Goal: Task Accomplishment & Management: Use online tool/utility

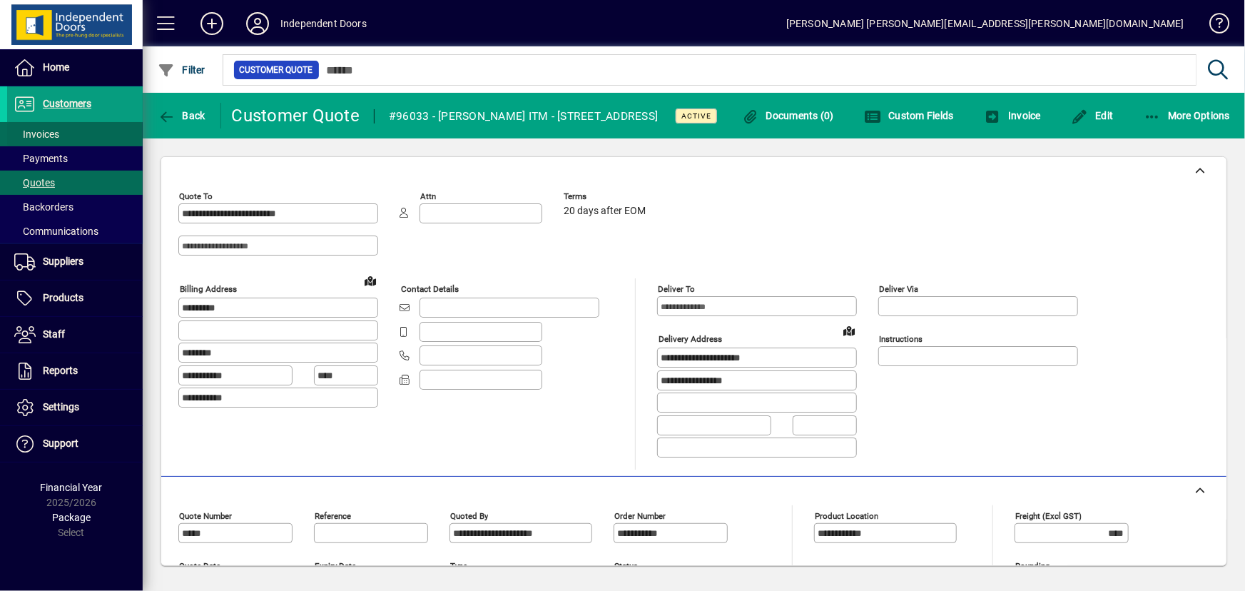
scroll to position [973, 0]
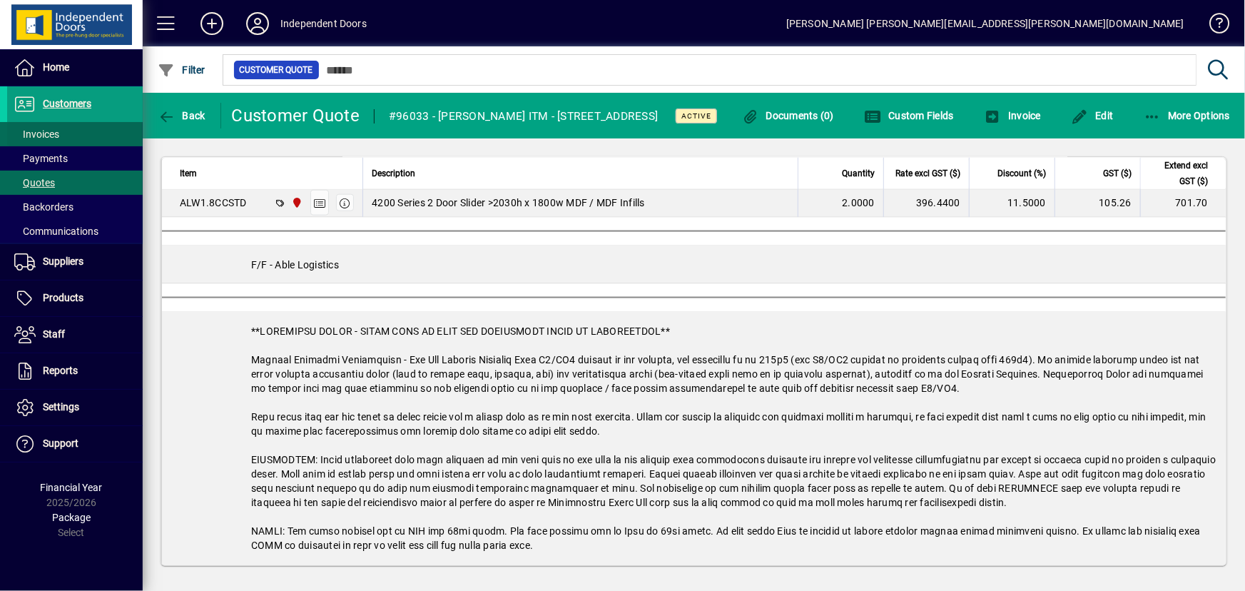
click at [65, 131] on span at bounding box center [75, 134] width 136 height 34
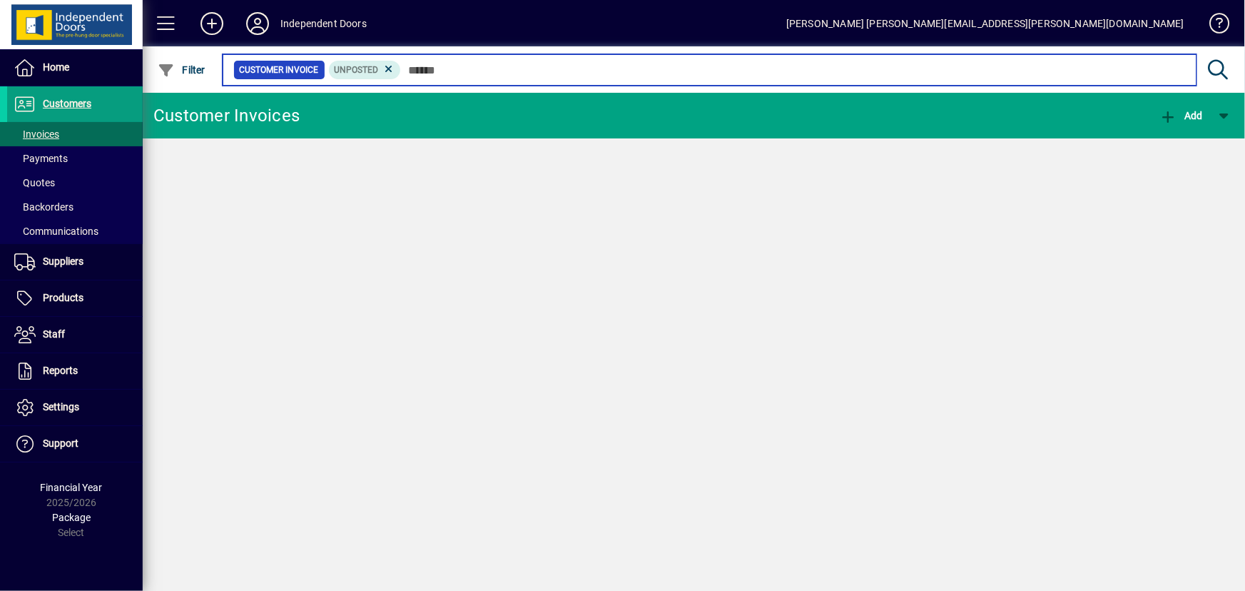
paste input "*****"
type input "*****"
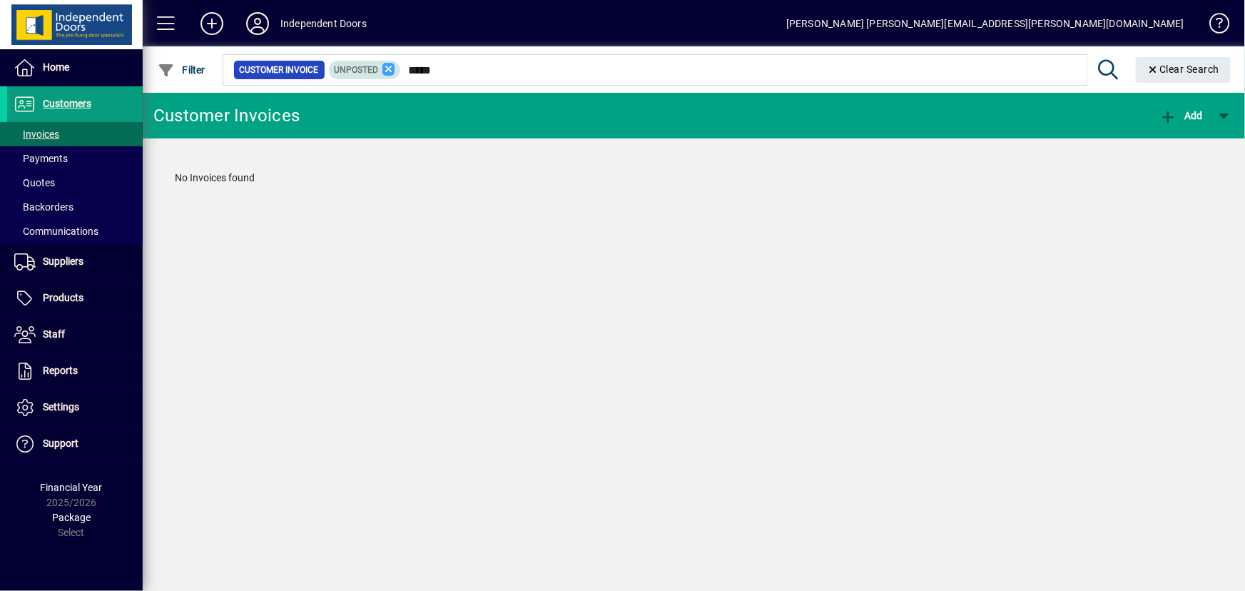
click at [390, 73] on icon at bounding box center [388, 69] width 13 height 13
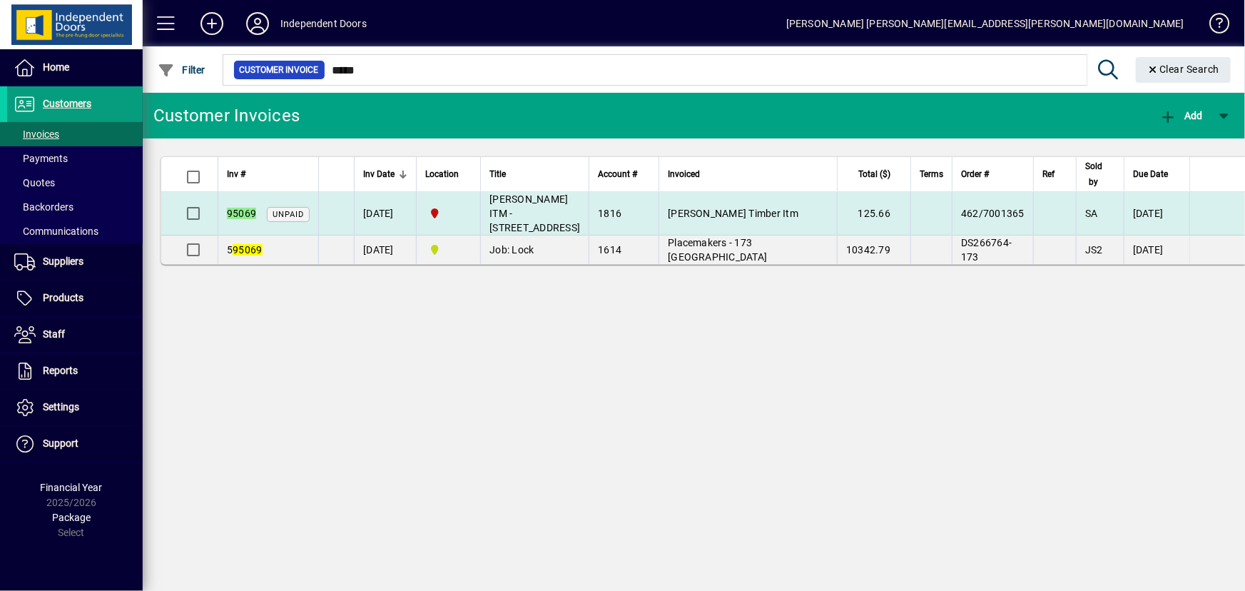
click at [552, 213] on td "[PERSON_NAME] ITM - [STREET_ADDRESS]" at bounding box center [534, 214] width 108 height 44
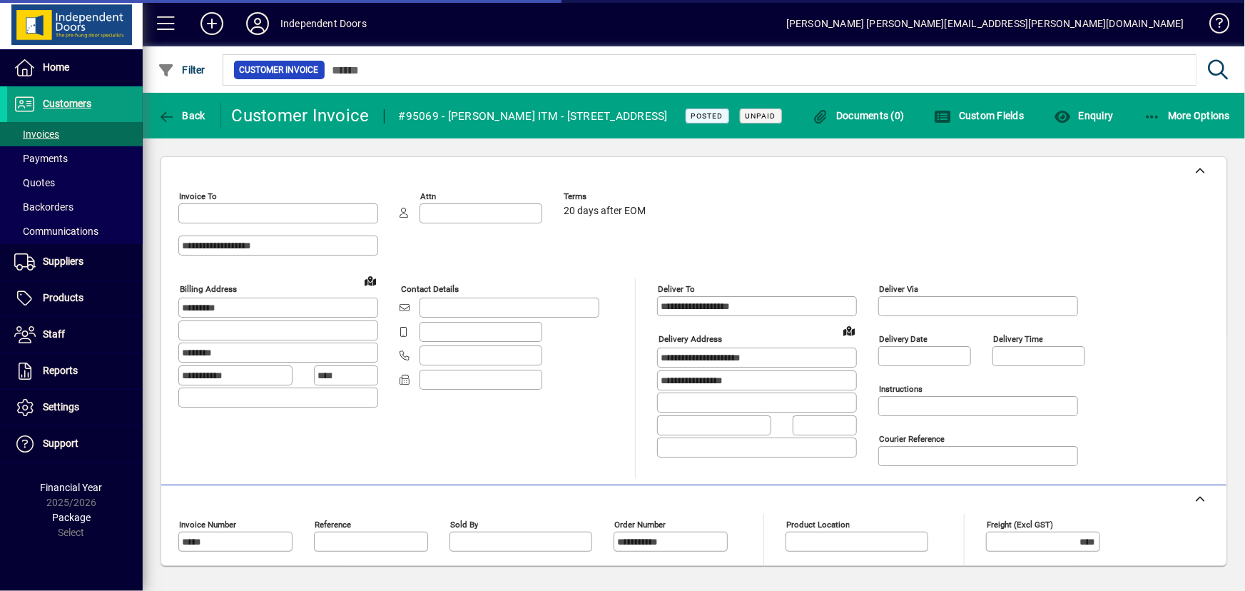
type input "**********"
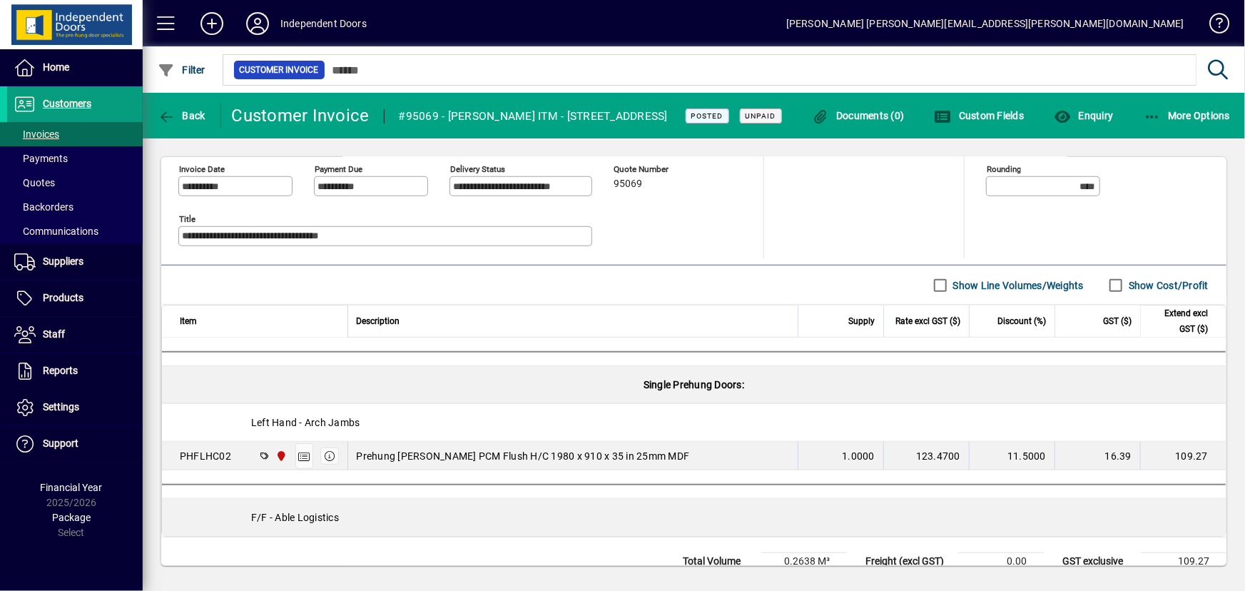
scroll to position [321, 0]
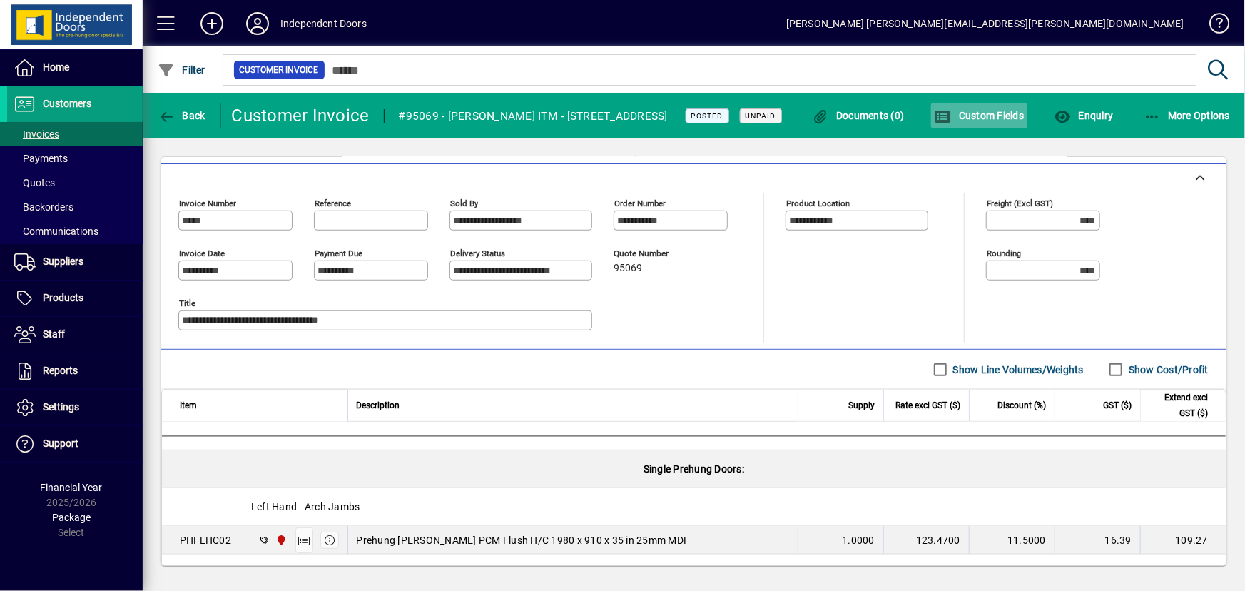
click at [983, 107] on span "button" at bounding box center [979, 115] width 97 height 34
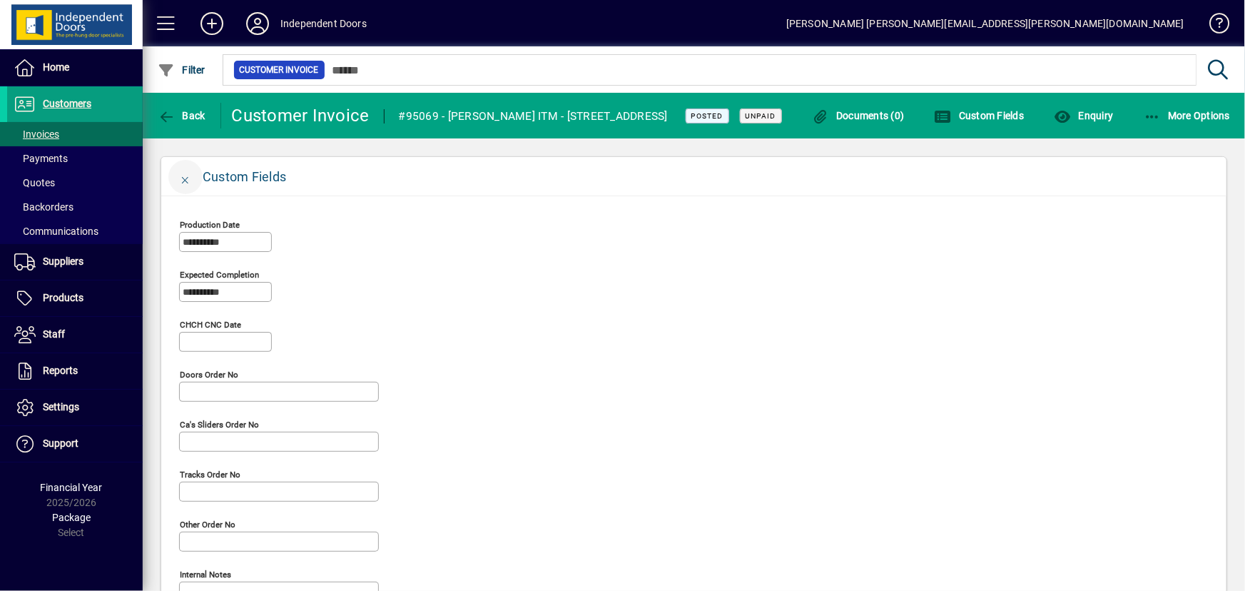
click at [182, 186] on span "button" at bounding box center [185, 177] width 34 height 34
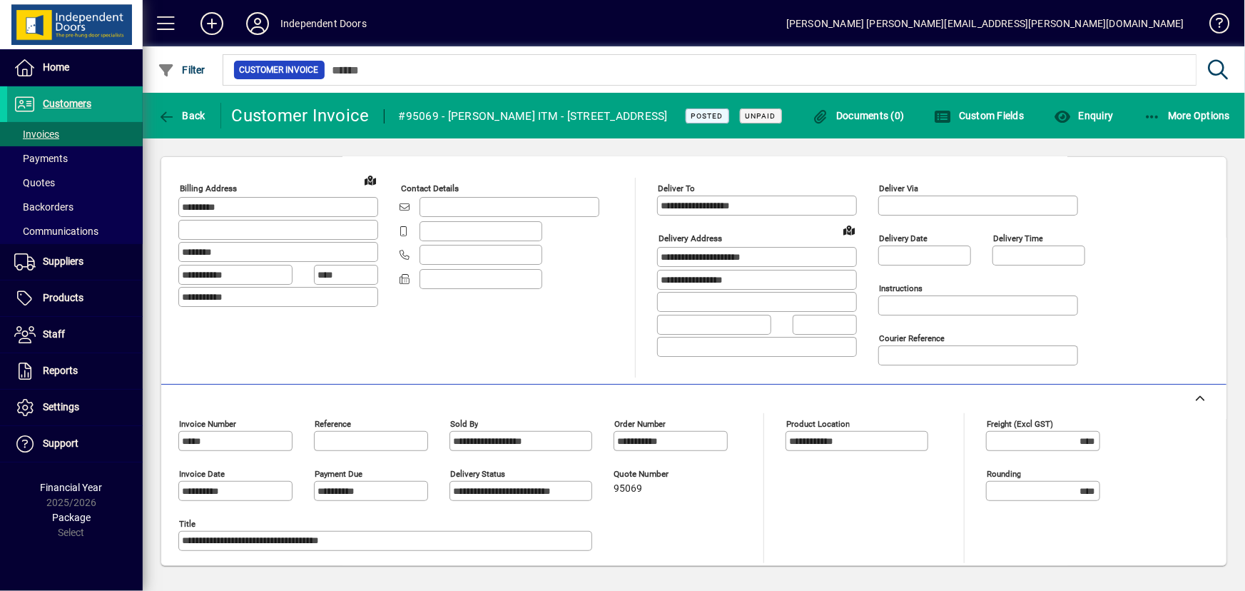
scroll to position [62, 0]
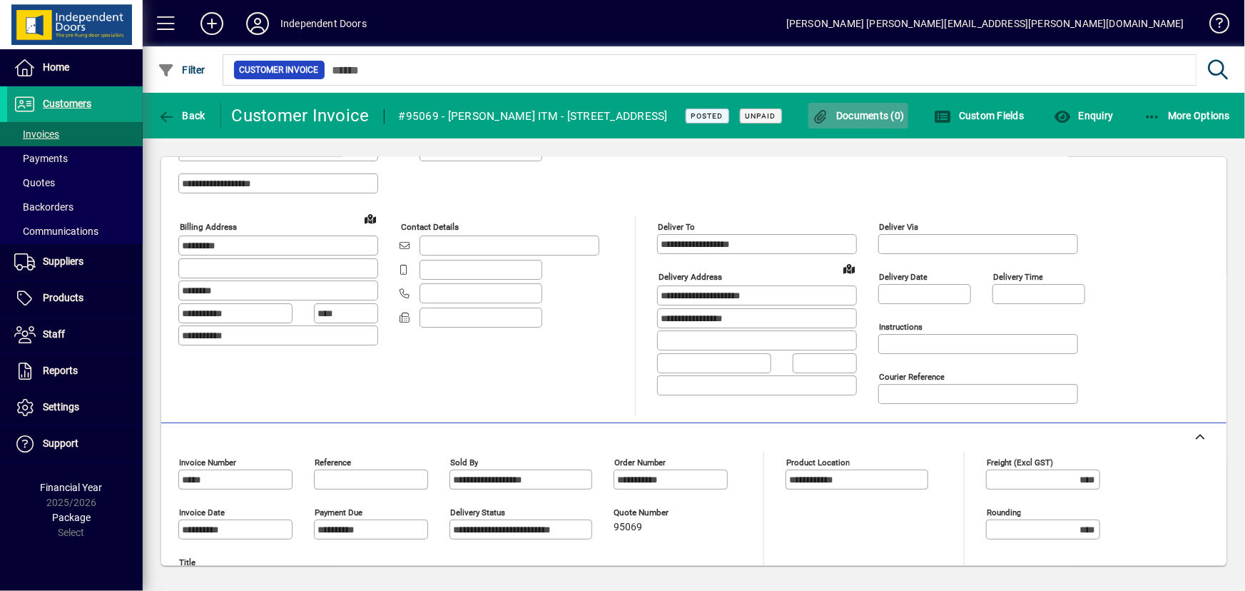
click at [882, 126] on span "button" at bounding box center [858, 115] width 100 height 34
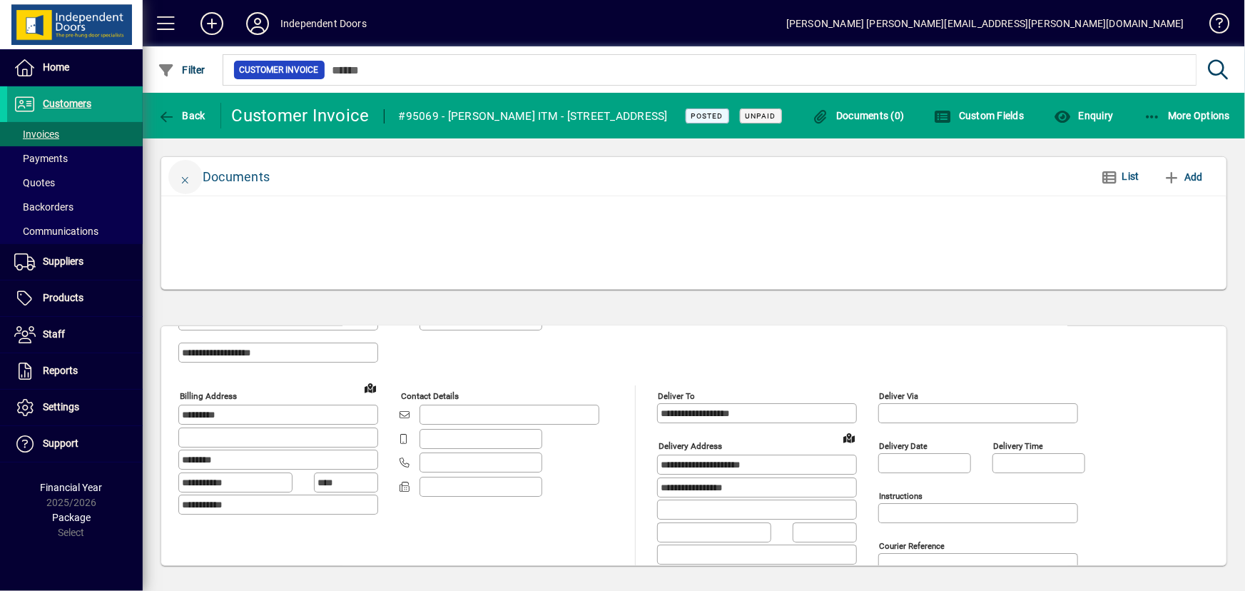
click at [178, 168] on span "button" at bounding box center [185, 177] width 34 height 34
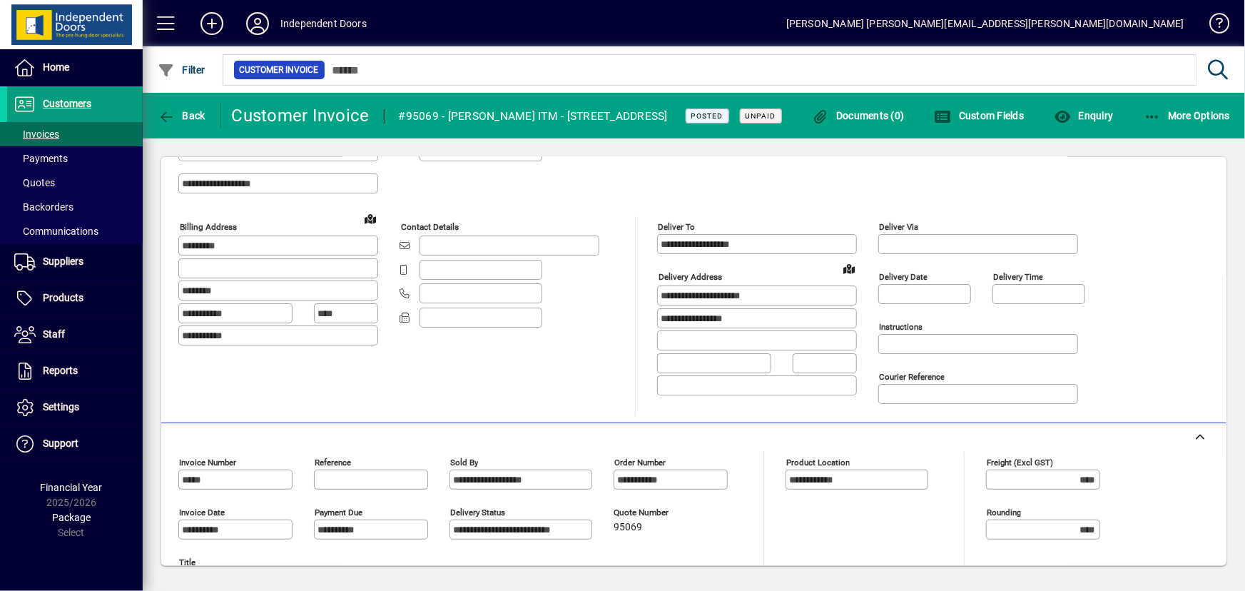
drag, startPoint x: 436, startPoint y: 119, endPoint x: 404, endPoint y: 126, distance: 32.7
click at [404, 126] on div "#95069 - [PERSON_NAME] ITM - [STREET_ADDRESS]" at bounding box center [533, 116] width 269 height 23
copy div "95069"
click at [1187, 121] on span "More Options" at bounding box center [1187, 115] width 87 height 11
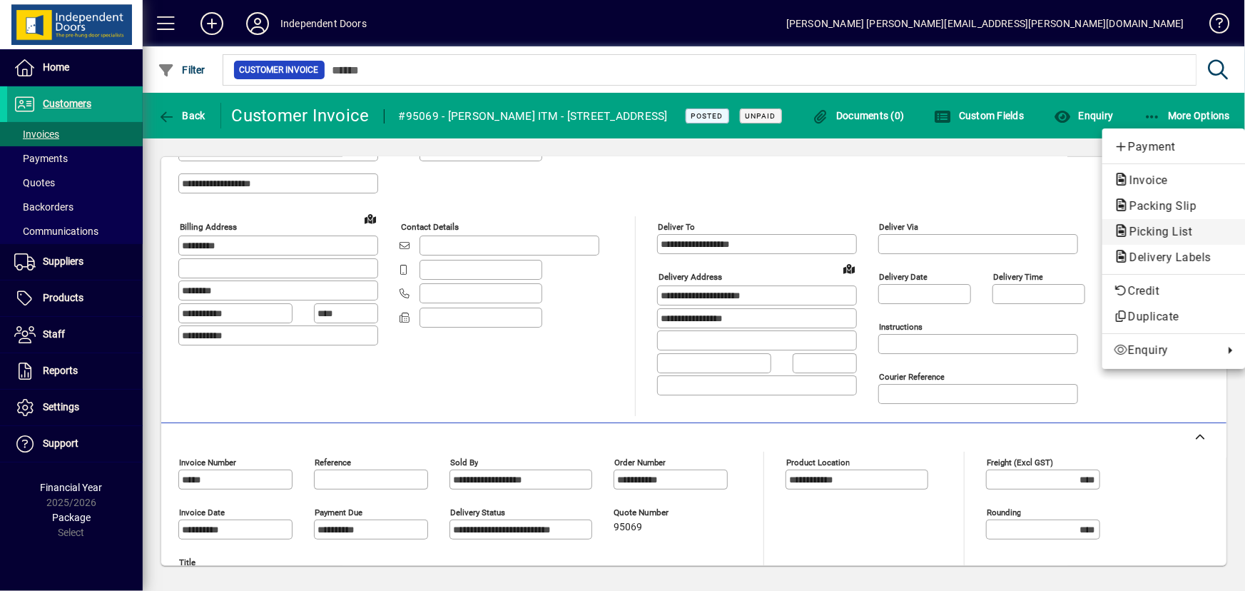
click at [1161, 238] on span "Picking List" at bounding box center [1174, 231] width 120 height 17
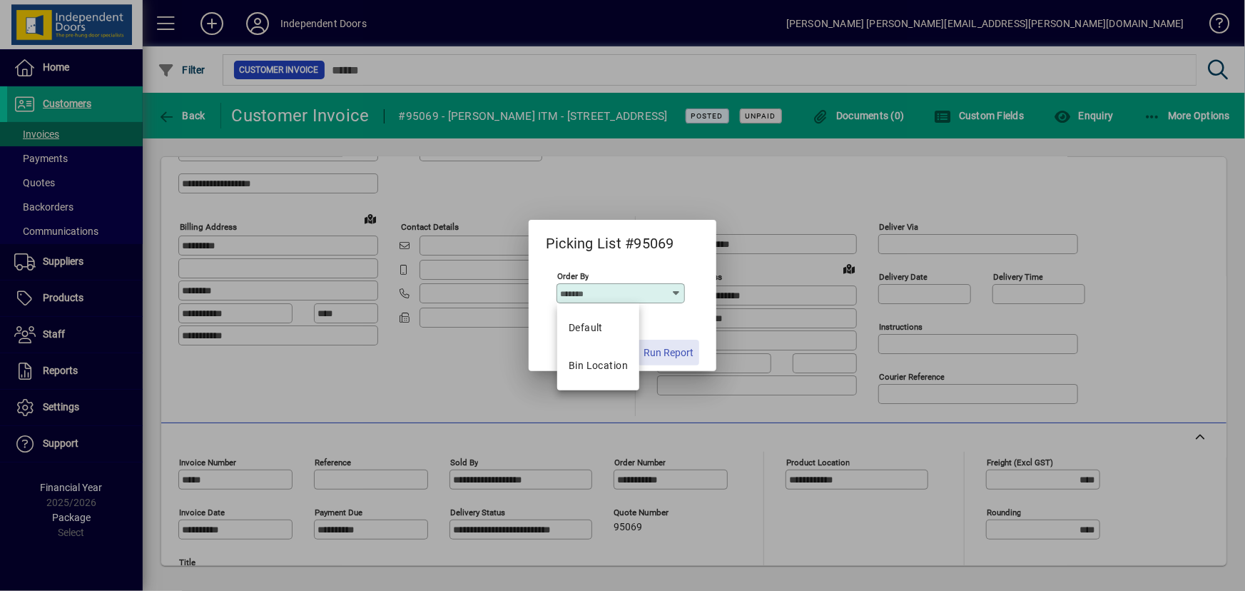
click at [667, 355] on span "Run Report" at bounding box center [669, 352] width 50 height 15
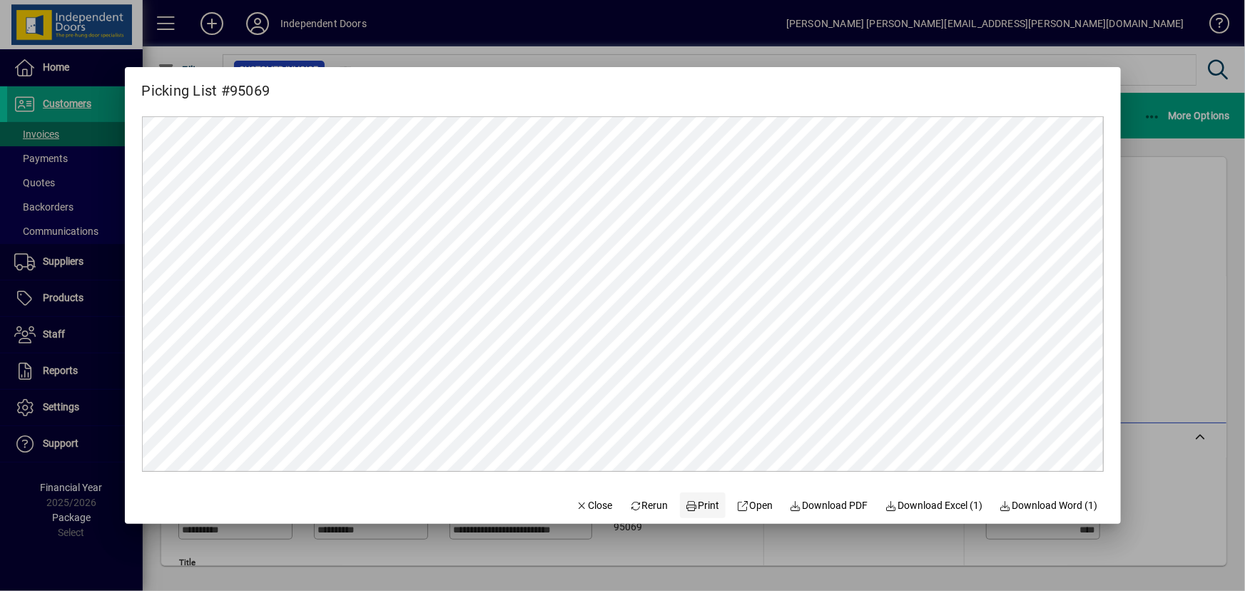
scroll to position [0, 0]
click at [703, 507] on span "Print" at bounding box center [703, 505] width 34 height 15
click at [587, 500] on span "Close" at bounding box center [594, 505] width 37 height 15
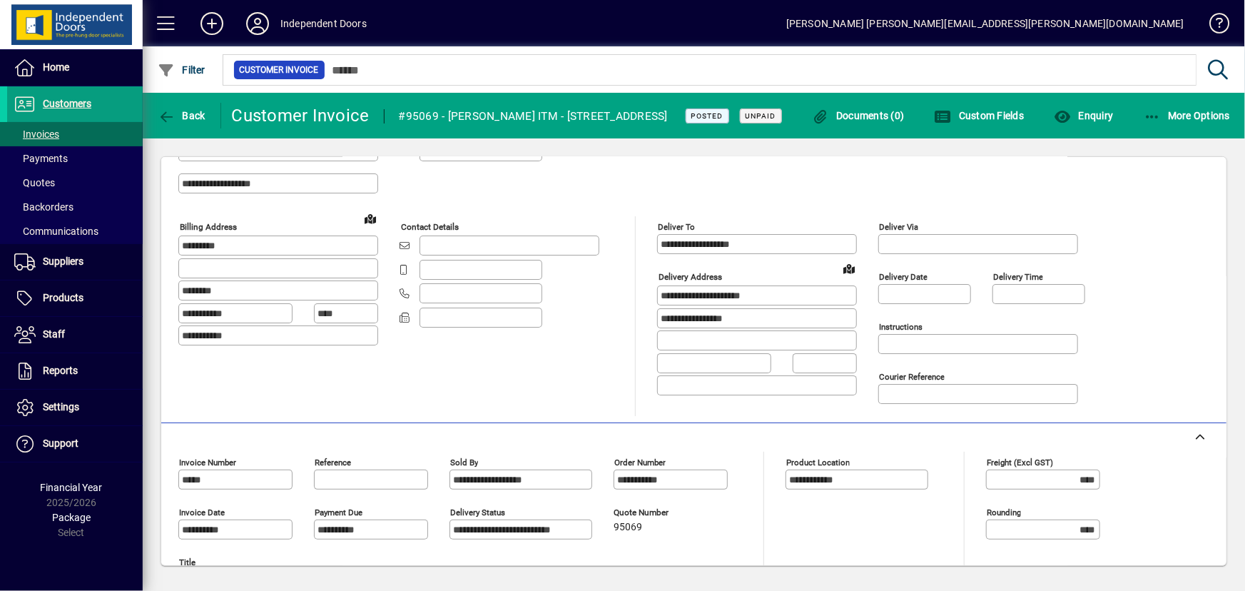
drag, startPoint x: 431, startPoint y: 123, endPoint x: 421, endPoint y: 121, distance: 10.2
click at [421, 122] on div "#95069 - [PERSON_NAME] ITM - [STREET_ADDRESS]" at bounding box center [533, 116] width 269 height 23
drag, startPoint x: 435, startPoint y: 118, endPoint x: 402, endPoint y: 117, distance: 32.9
click at [402, 117] on div "#95069 - [PERSON_NAME] ITM - [STREET_ADDRESS]" at bounding box center [533, 116] width 269 height 23
copy div "95069"
